Goal: Find specific page/section: Find specific page/section

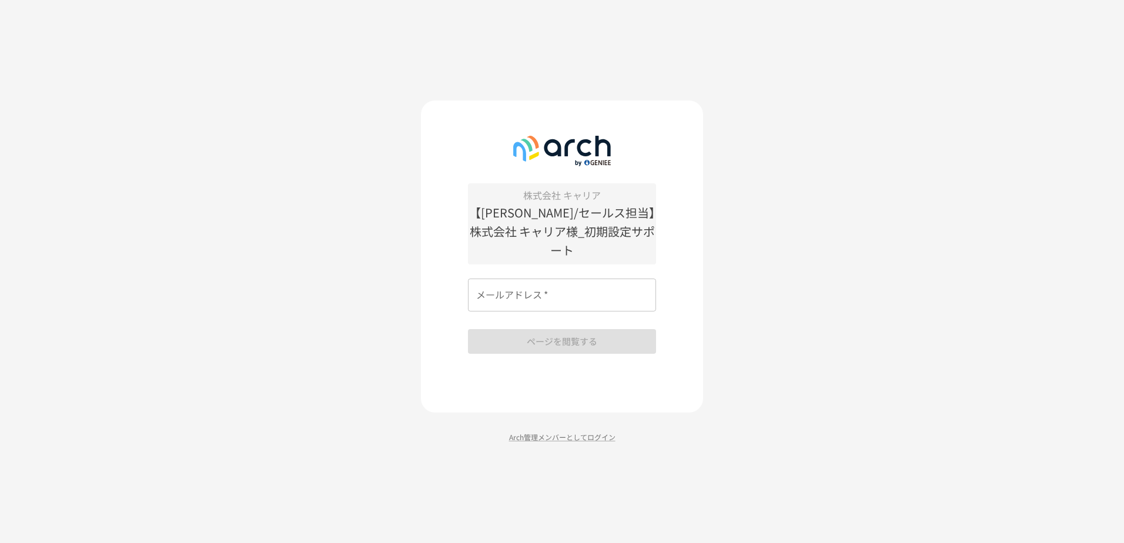
click at [526, 282] on input "メールアドレス   *" at bounding box center [562, 295] width 188 height 33
paste input "**********"
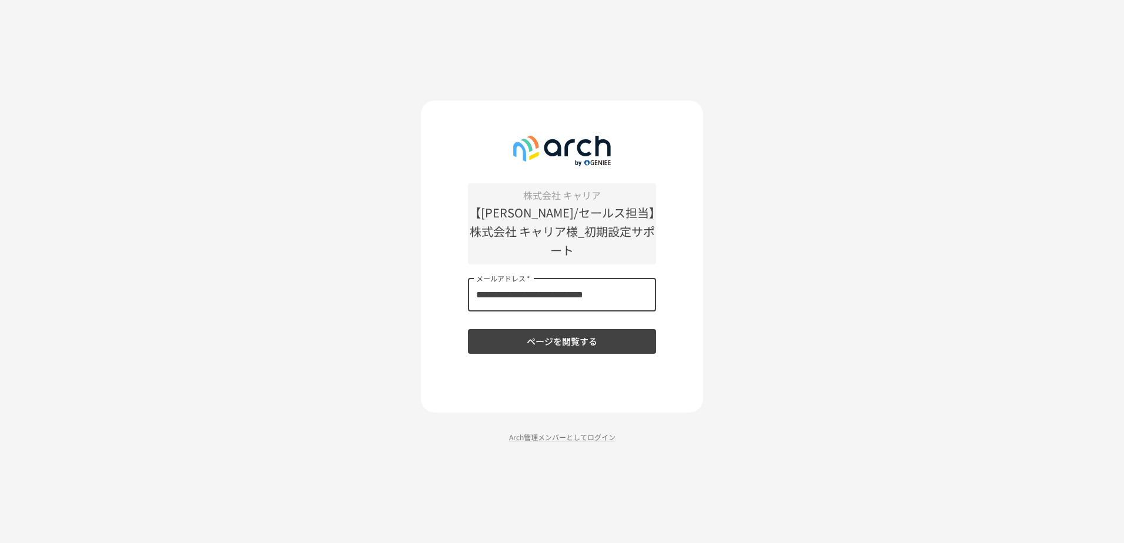
type input "**********"
click at [430, 332] on div "**********" at bounding box center [562, 257] width 282 height 312
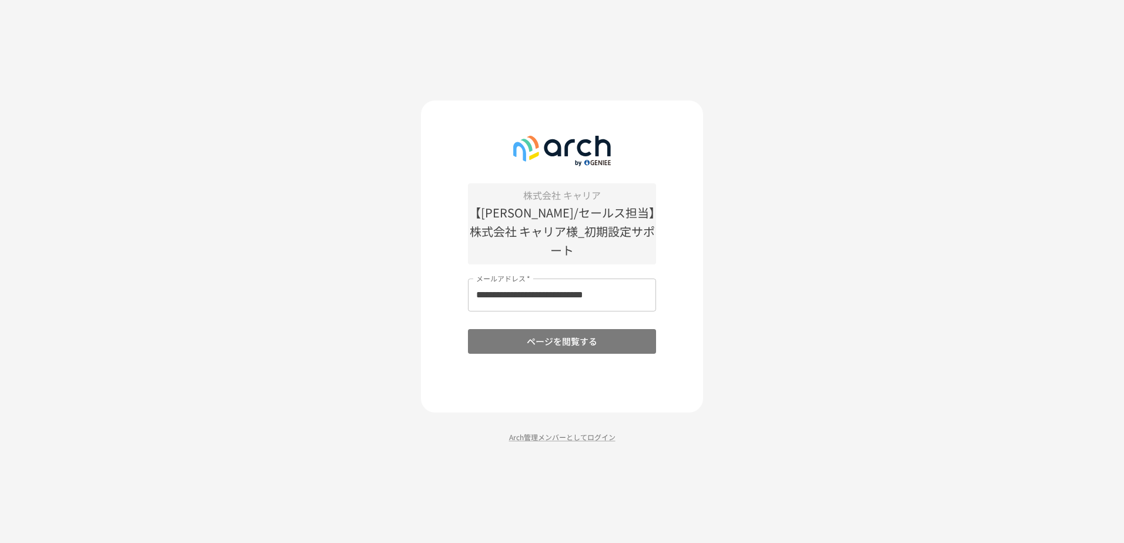
click at [508, 333] on button "ページを閲覧する" at bounding box center [562, 341] width 188 height 25
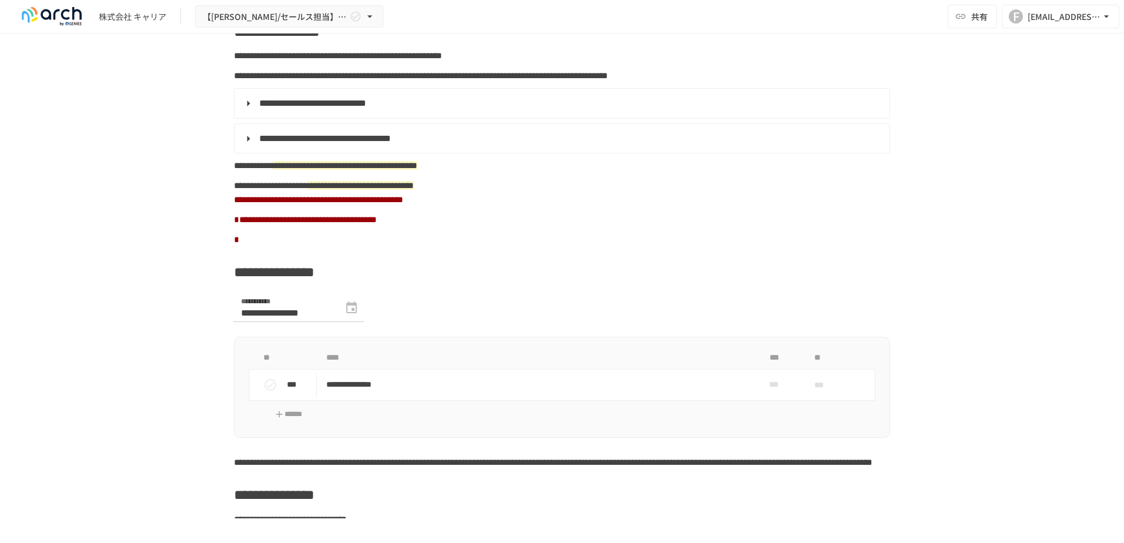
scroll to position [470, 0]
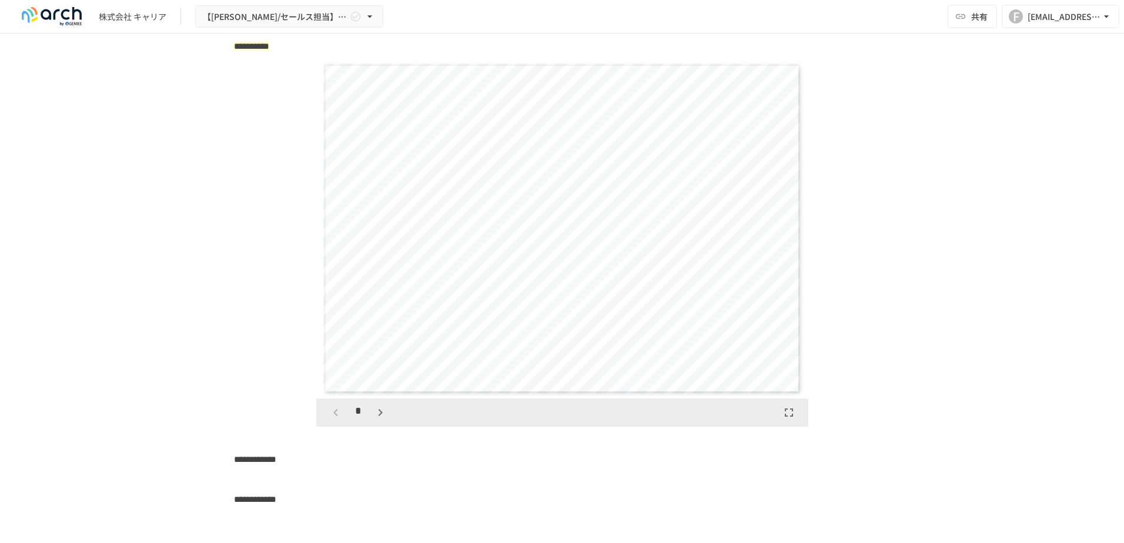
scroll to position [2410, 0]
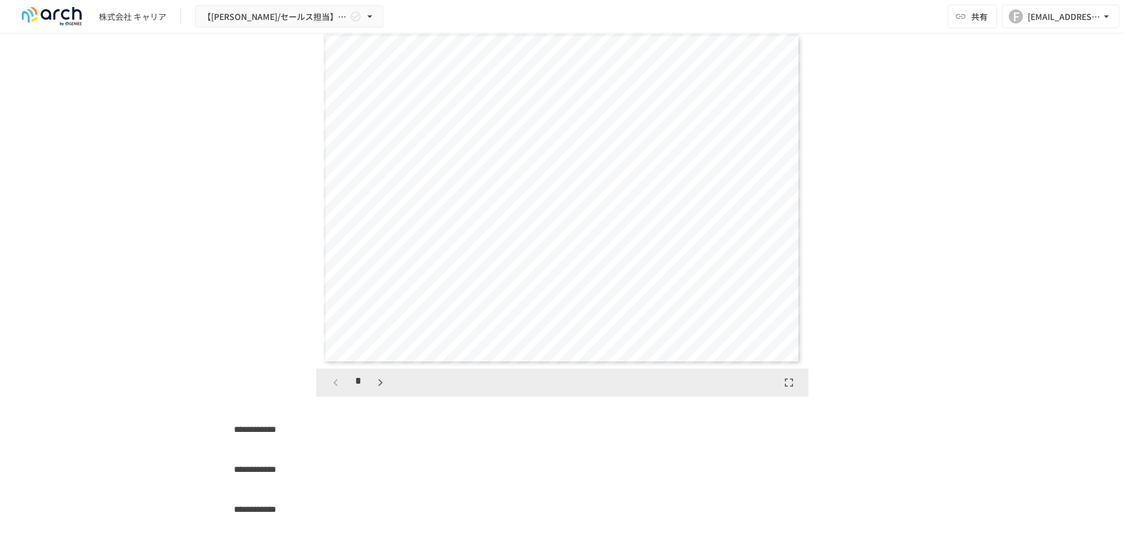
click at [380, 390] on icon "button" at bounding box center [380, 383] width 14 height 14
click at [381, 390] on icon "button" at bounding box center [380, 383] width 14 height 14
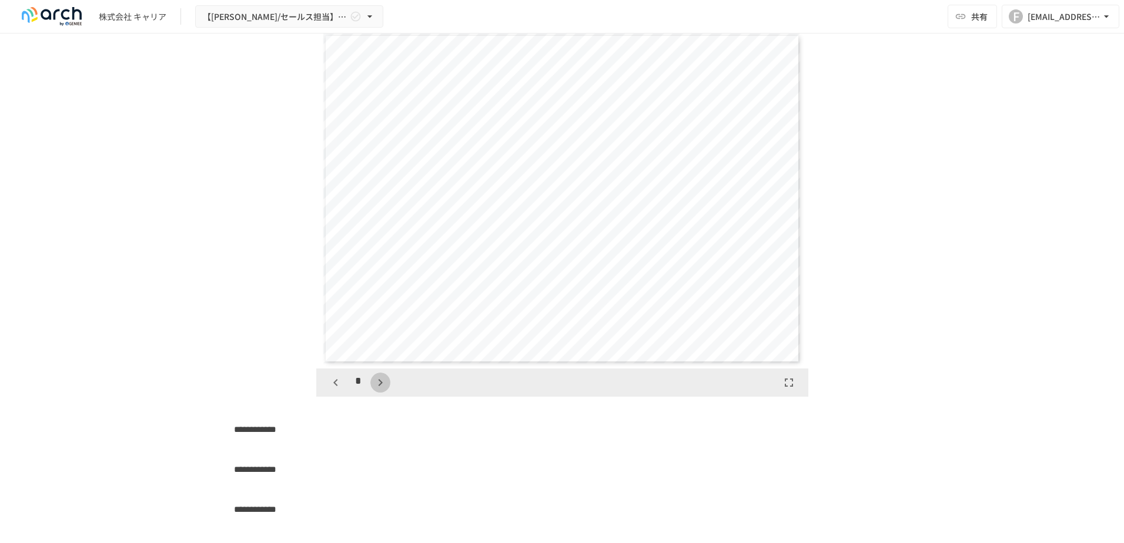
click at [381, 390] on icon "button" at bounding box center [380, 383] width 14 height 14
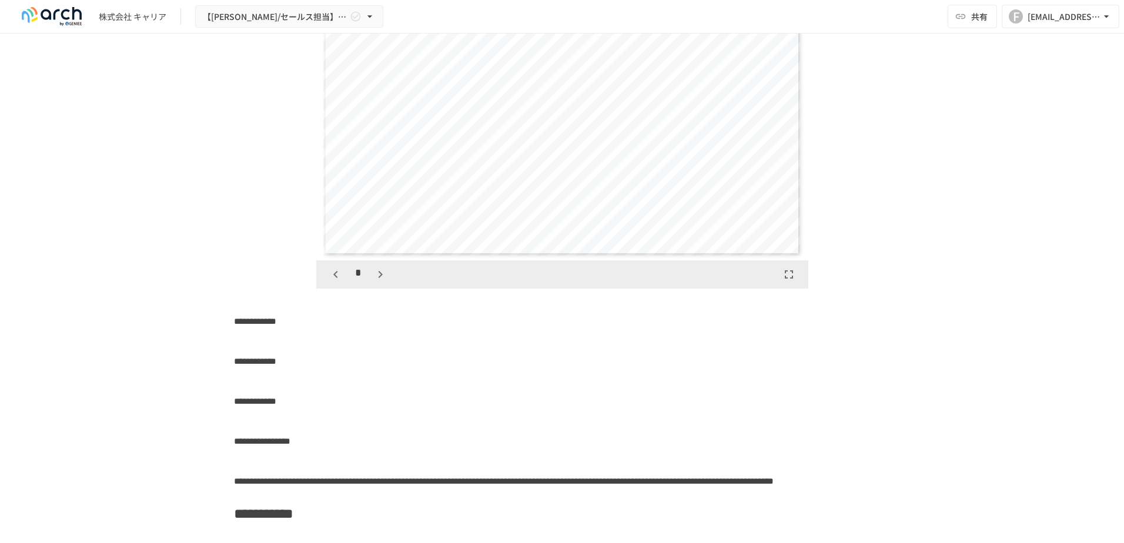
scroll to position [2352, 0]
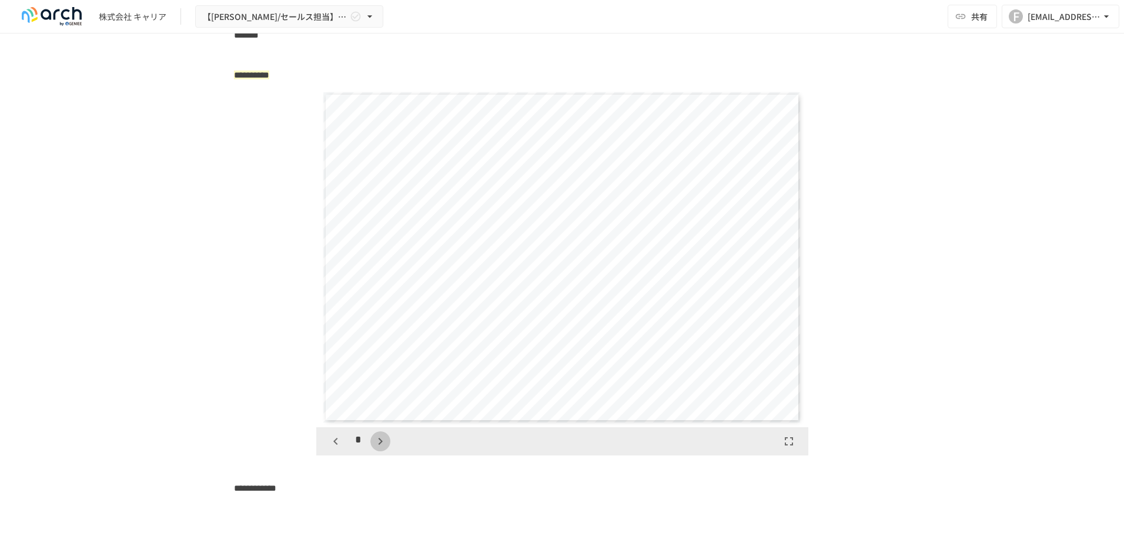
click at [373, 449] on icon "button" at bounding box center [380, 441] width 14 height 14
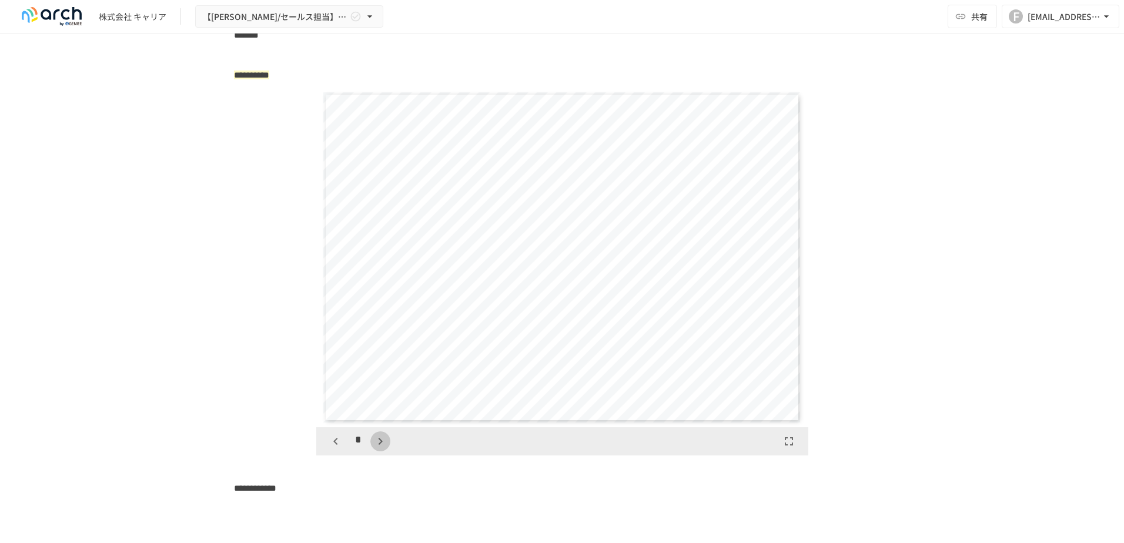
scroll to position [2377, 0]
click at [373, 449] on icon "button" at bounding box center [380, 441] width 14 height 14
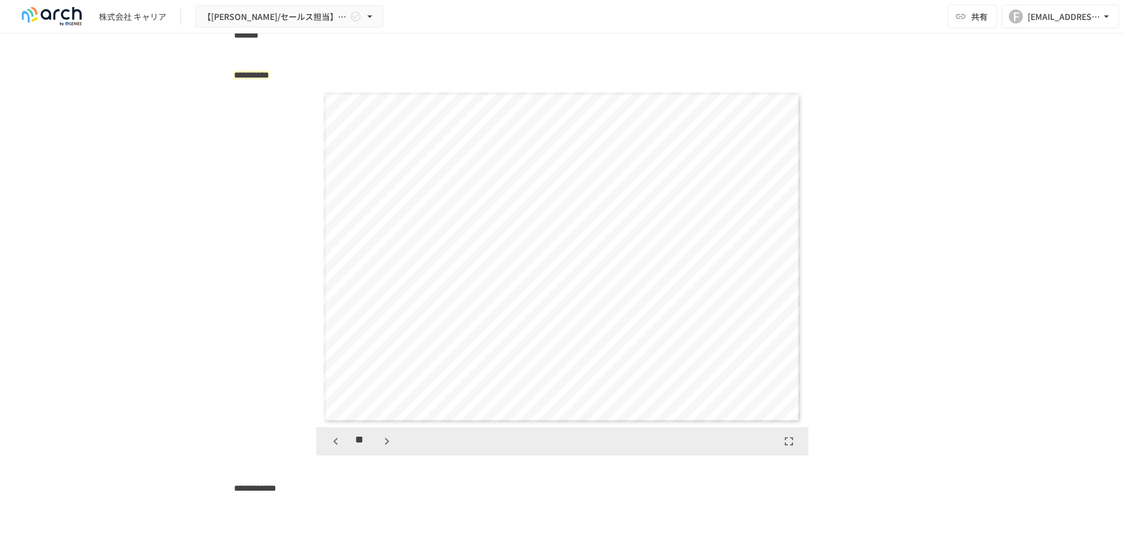
click at [370, 452] on div "**" at bounding box center [361, 442] width 71 height 20
click at [377, 452] on button "button" at bounding box center [387, 442] width 20 height 20
click at [380, 449] on icon "button" at bounding box center [387, 441] width 14 height 14
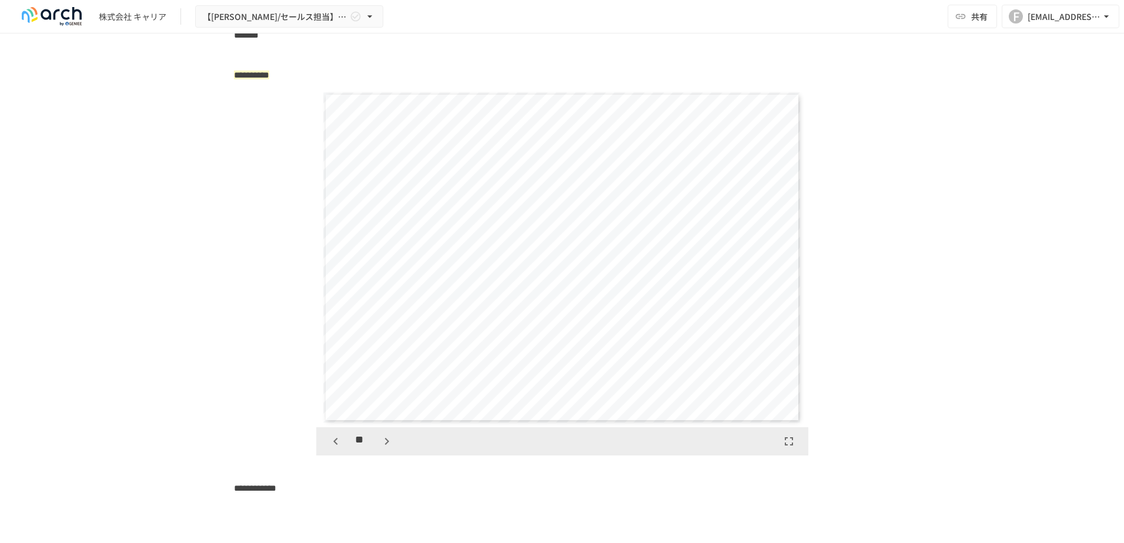
click at [380, 449] on icon "button" at bounding box center [387, 441] width 14 height 14
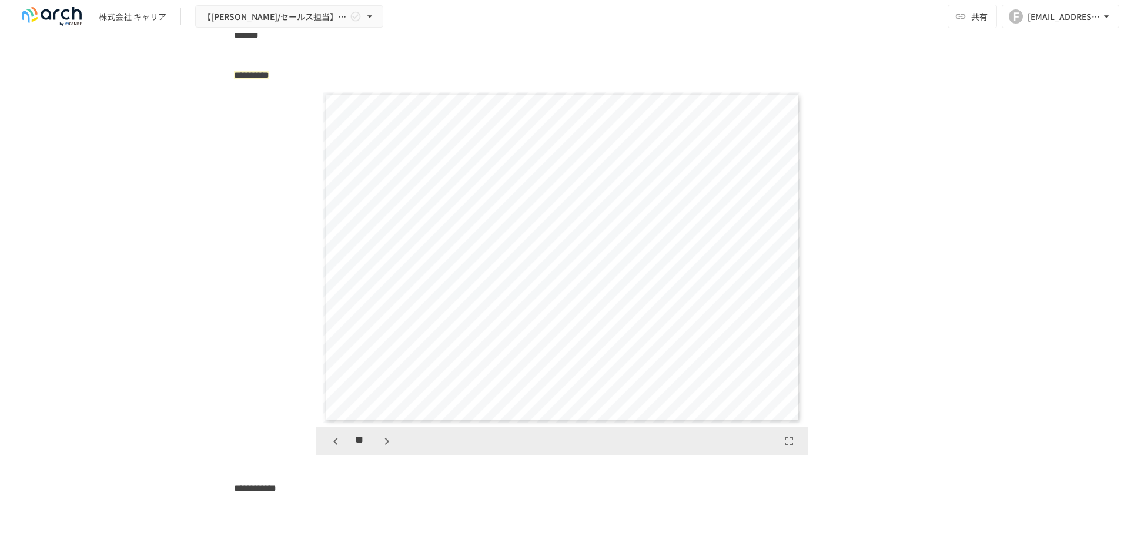
scroll to position [5093, 0]
click at [380, 449] on icon "button" at bounding box center [387, 441] width 14 height 14
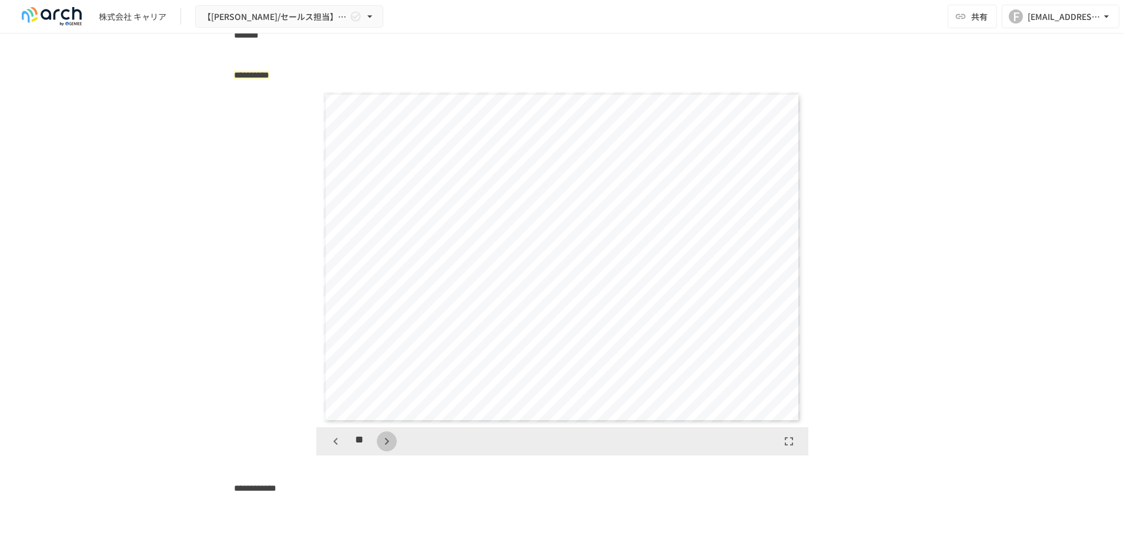
click at [380, 449] on icon "button" at bounding box center [387, 441] width 14 height 14
